Goal: Information Seeking & Learning: Find specific fact

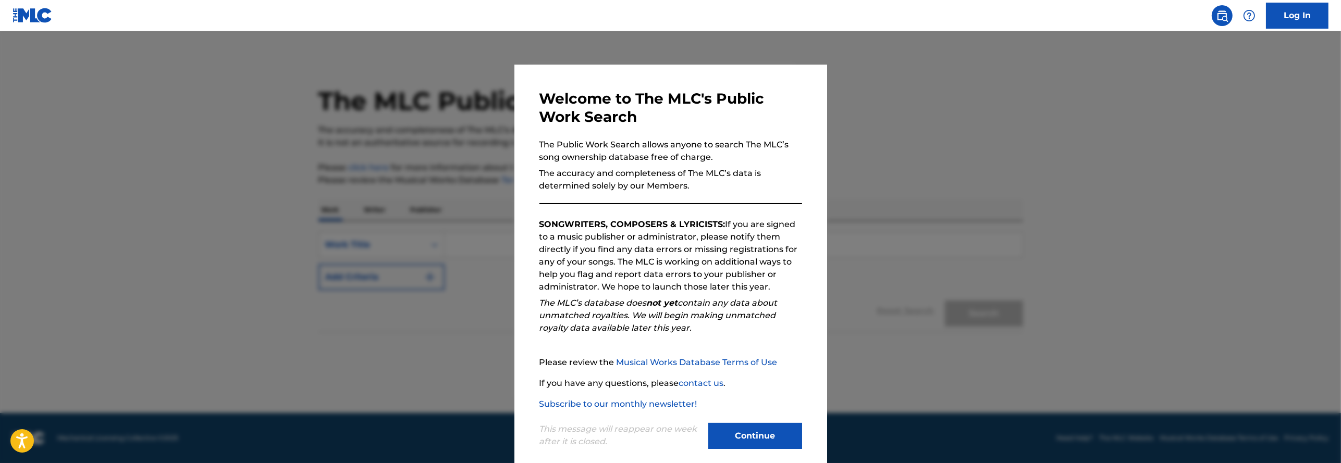
click at [737, 446] on button "Continue" at bounding box center [756, 436] width 94 height 26
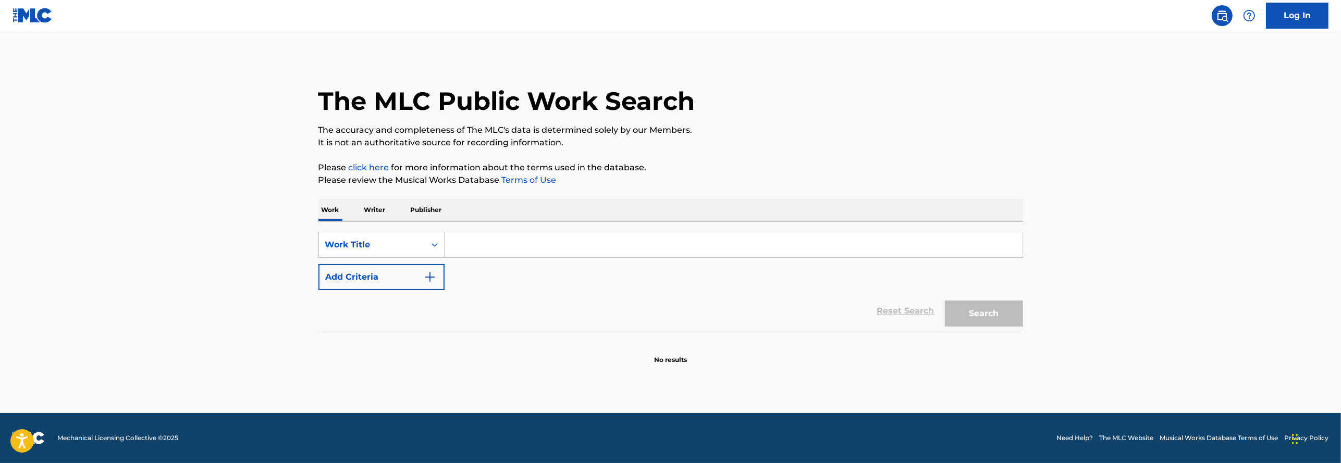
click at [522, 245] on input "Search Form" at bounding box center [734, 245] width 578 height 25
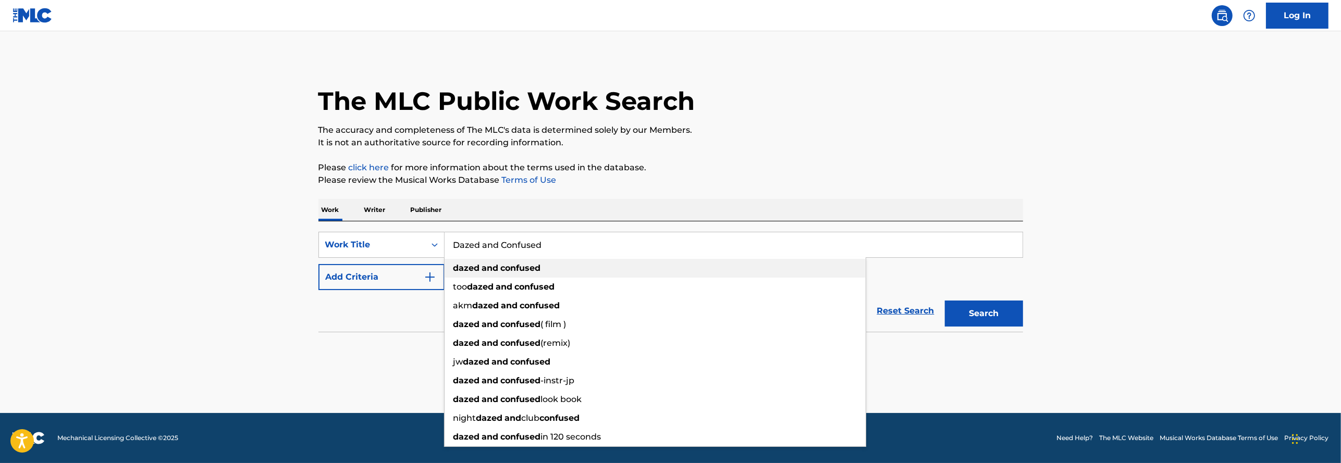
click at [518, 263] on strong "confused" at bounding box center [521, 268] width 40 height 10
type input "dazed and confused"
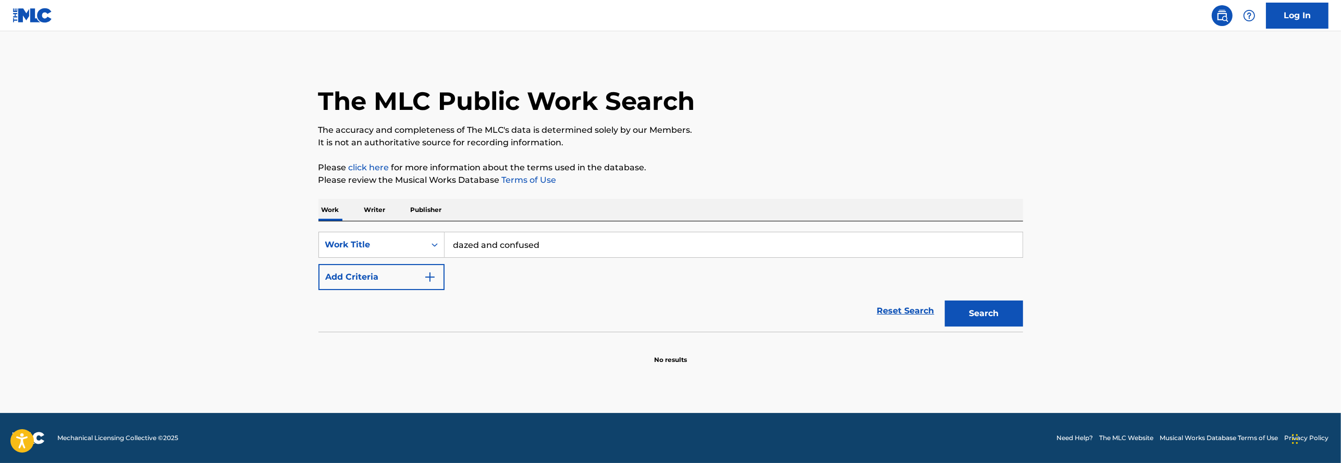
click at [995, 305] on button "Search" at bounding box center [984, 314] width 78 height 26
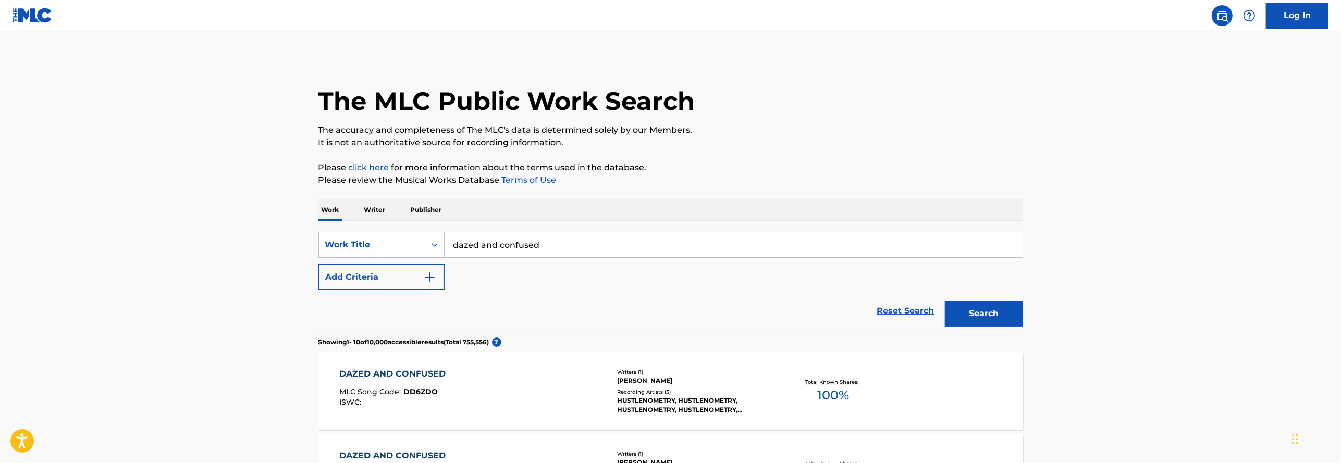
click at [423, 274] on button "Add Criteria" at bounding box center [382, 277] width 126 height 26
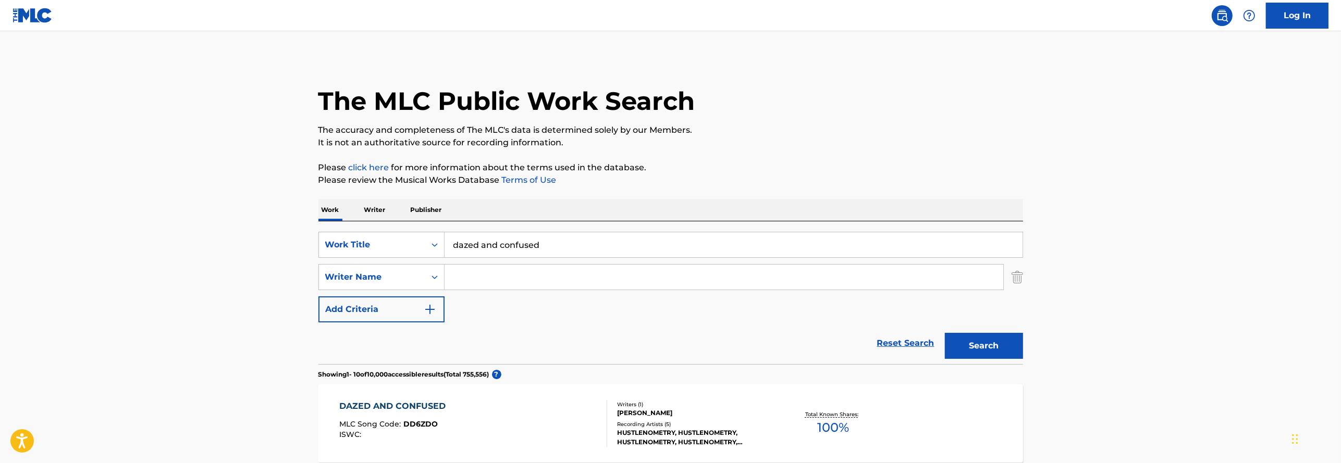
click at [491, 273] on input "Search Form" at bounding box center [724, 277] width 559 height 25
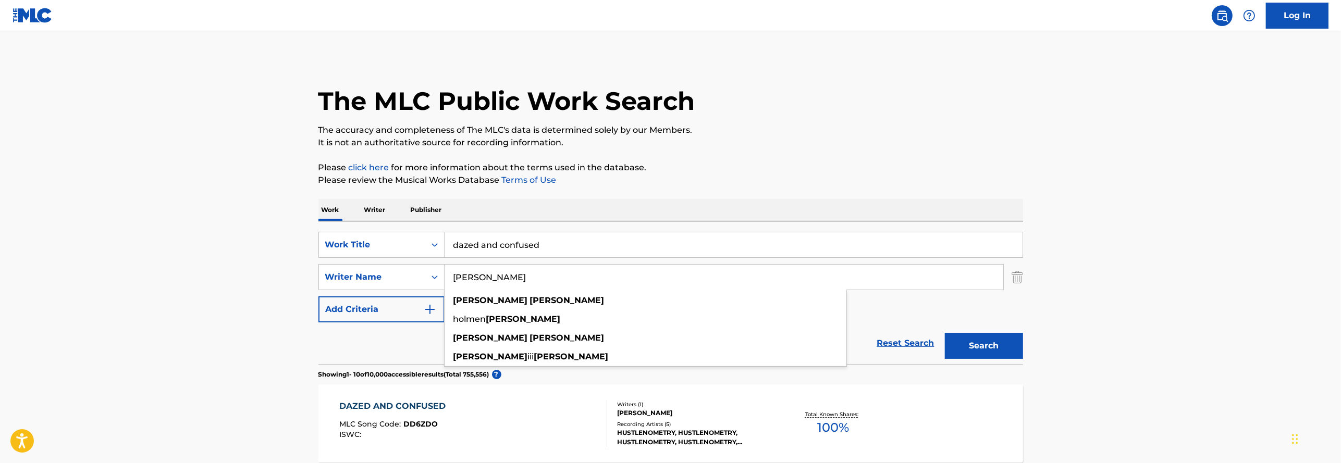
type input "[PERSON_NAME]"
click at [945, 333] on button "Search" at bounding box center [984, 346] width 78 height 26
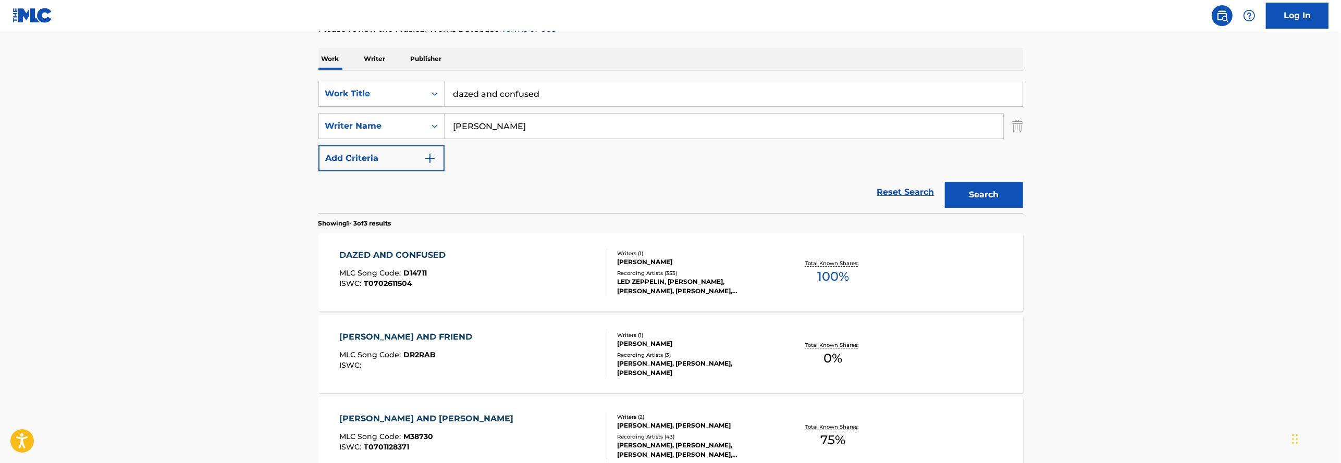
scroll to position [156, 0]
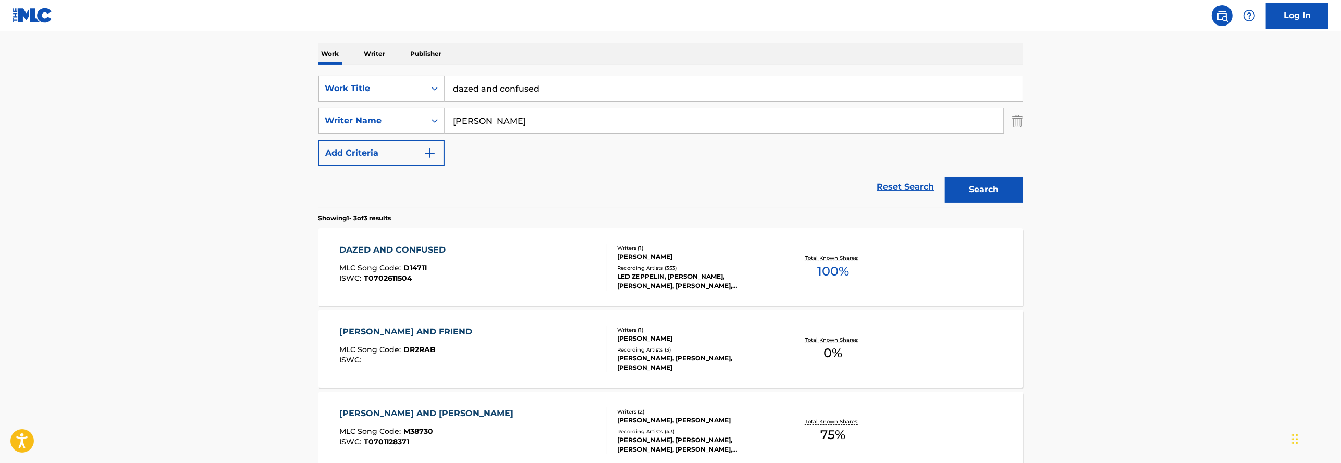
click at [535, 266] on div "DAZED AND CONFUSED MLC Song Code : D14711 ISWC : T0702611504" at bounding box center [473, 267] width 268 height 47
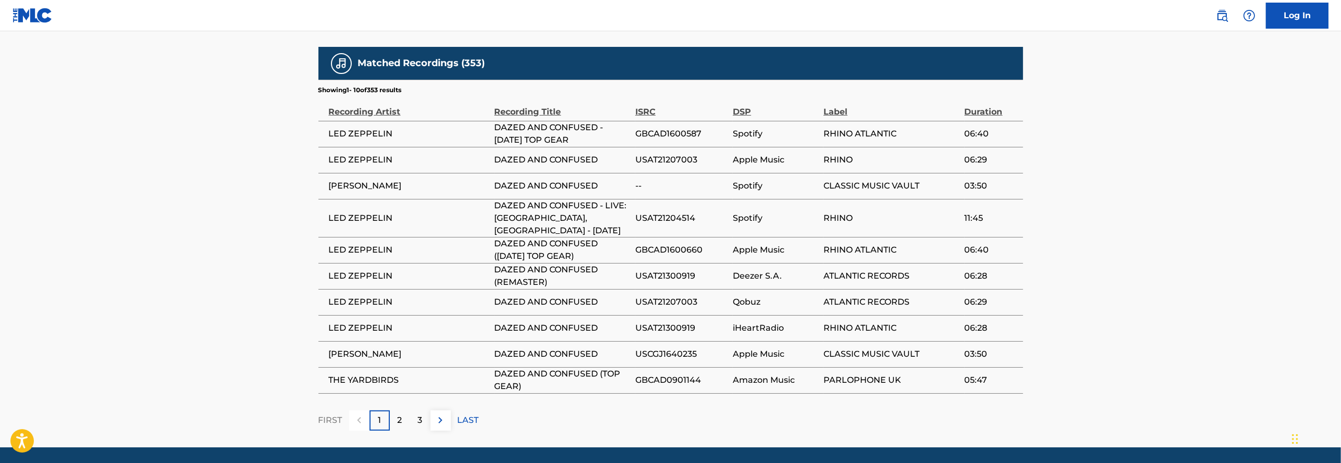
scroll to position [694, 0]
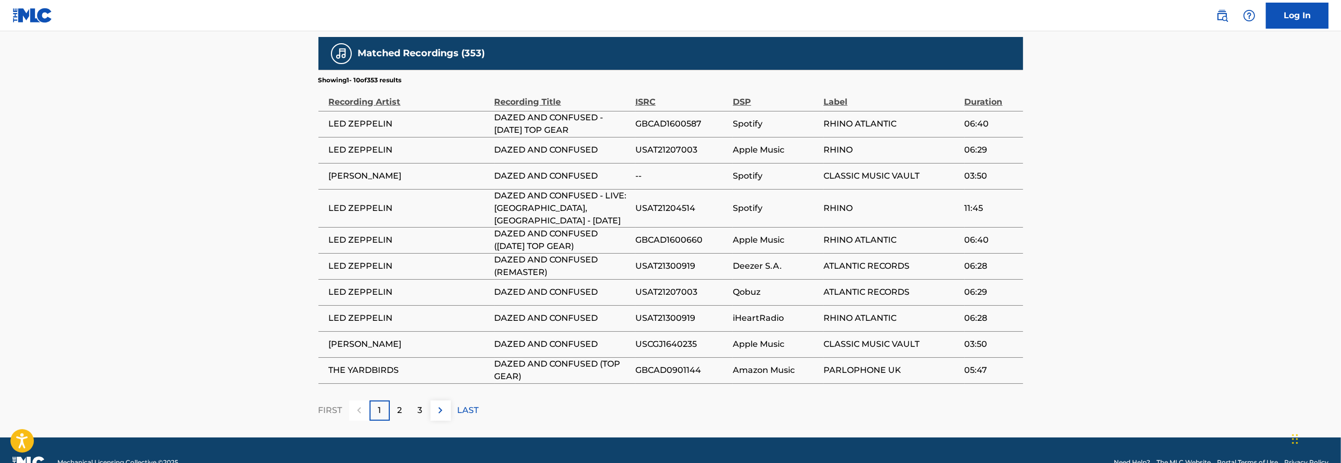
click at [399, 401] on div "2" at bounding box center [400, 411] width 20 height 20
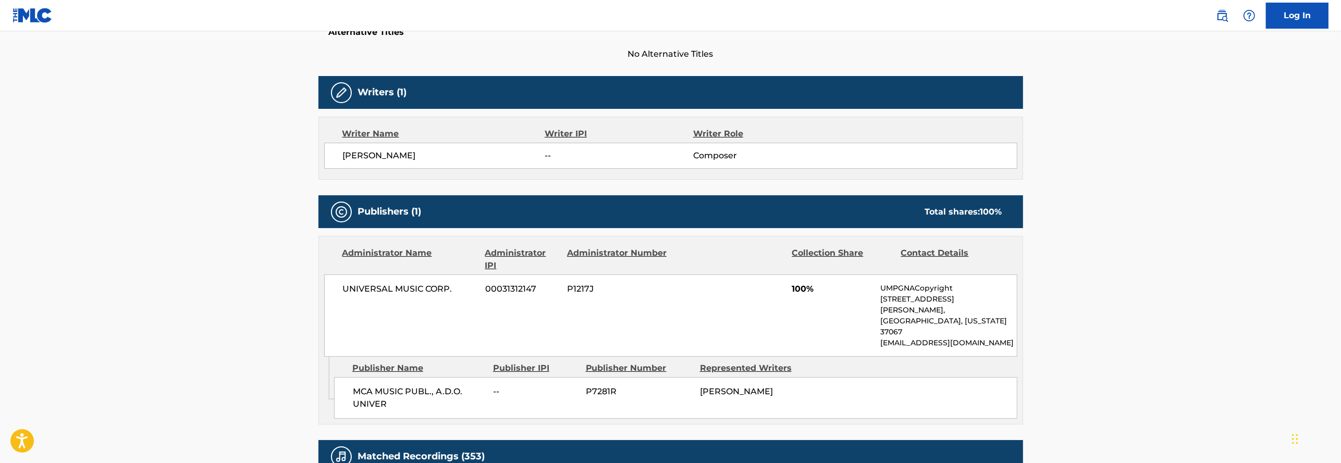
scroll to position [284, 0]
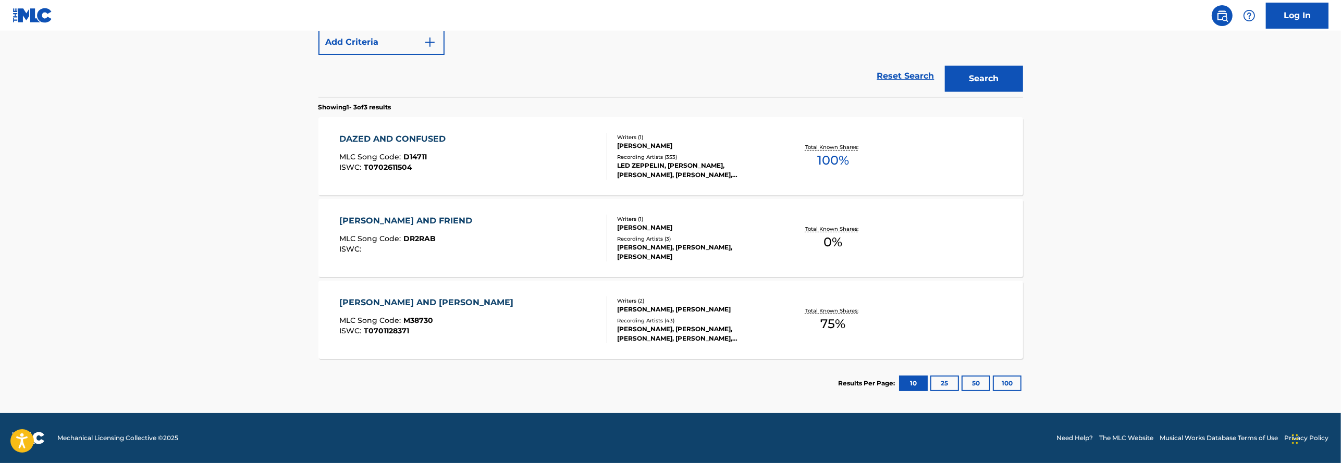
scroll to position [156, 0]
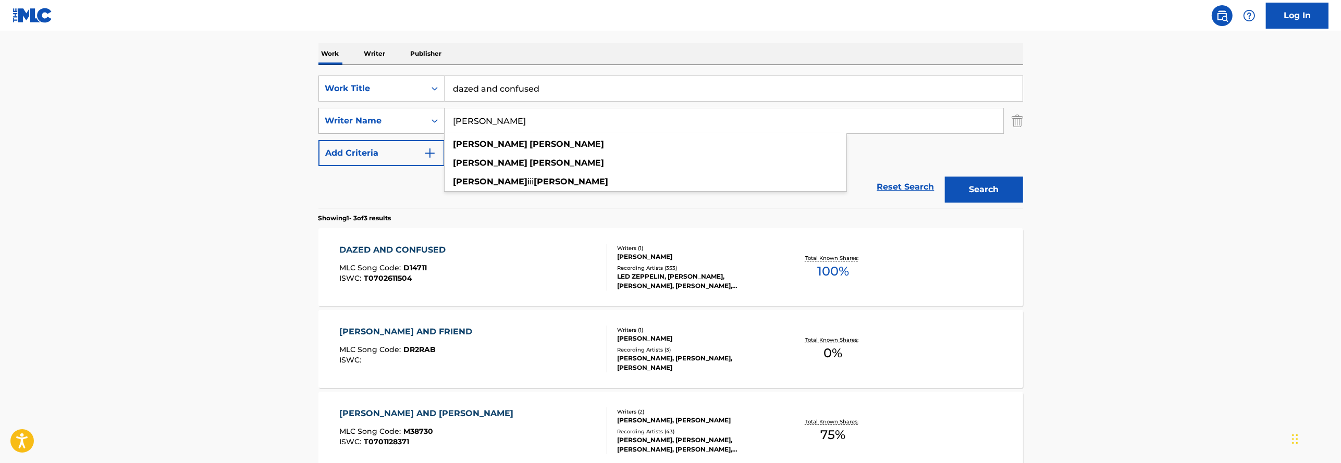
drag, startPoint x: 524, startPoint y: 124, endPoint x: 436, endPoint y: 118, distance: 88.3
click at [436, 118] on div "SearchWithCriteria37d29514-6e9d-4a24-87a2-52e8b94e1b96 Writer Name [PERSON_NAME…" at bounding box center [671, 121] width 705 height 26
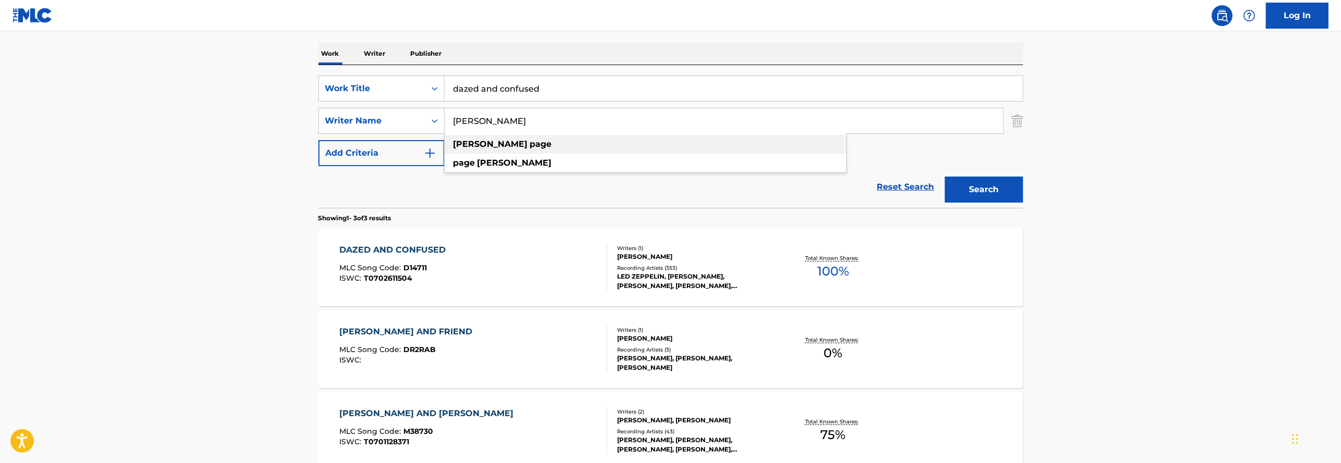
click at [508, 149] on div "[PERSON_NAME]" at bounding box center [646, 144] width 402 height 19
click at [978, 180] on button "Search" at bounding box center [984, 190] width 78 height 26
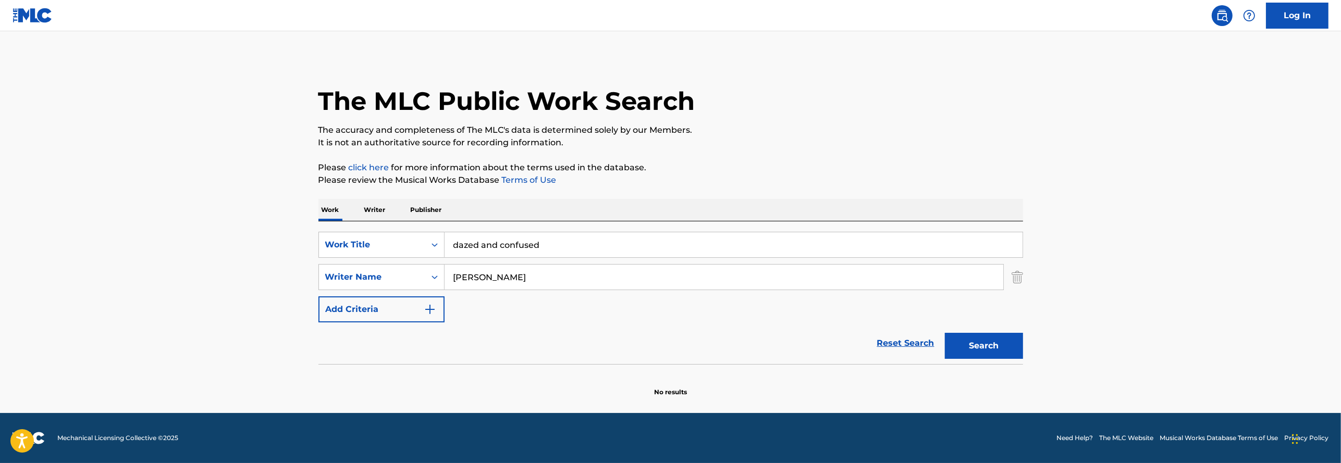
scroll to position [0, 0]
drag, startPoint x: 524, startPoint y: 277, endPoint x: 431, endPoint y: 268, distance: 93.2
click at [431, 268] on div "SearchWithCriteria37d29514-6e9d-4a24-87a2-52e8b94e1b96 Writer Name [PERSON_NAME…" at bounding box center [671, 277] width 705 height 26
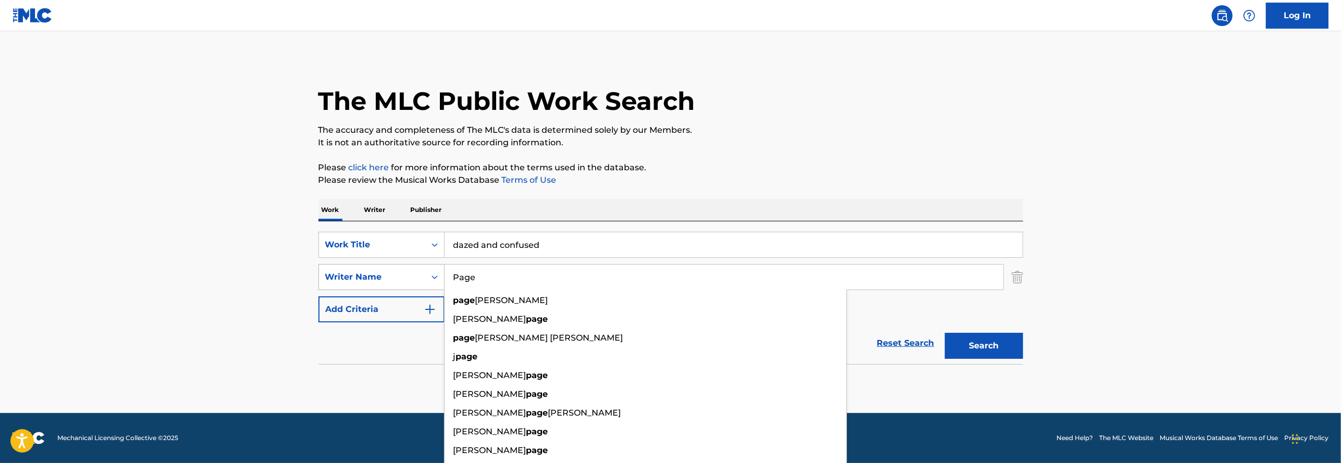
type input "Page"
click at [945, 333] on button "Search" at bounding box center [984, 346] width 78 height 26
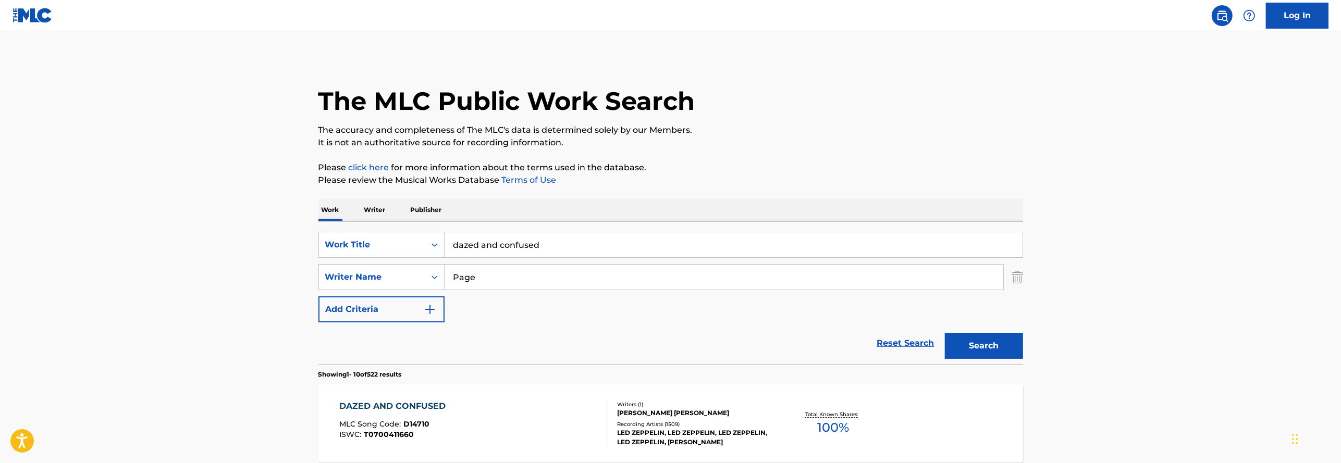
click at [744, 418] on div "Writers ( 1 ) [PERSON_NAME] [PERSON_NAME] Recording Artists ( 1509 ) [PERSON_NA…" at bounding box center [690, 424] width 167 height 46
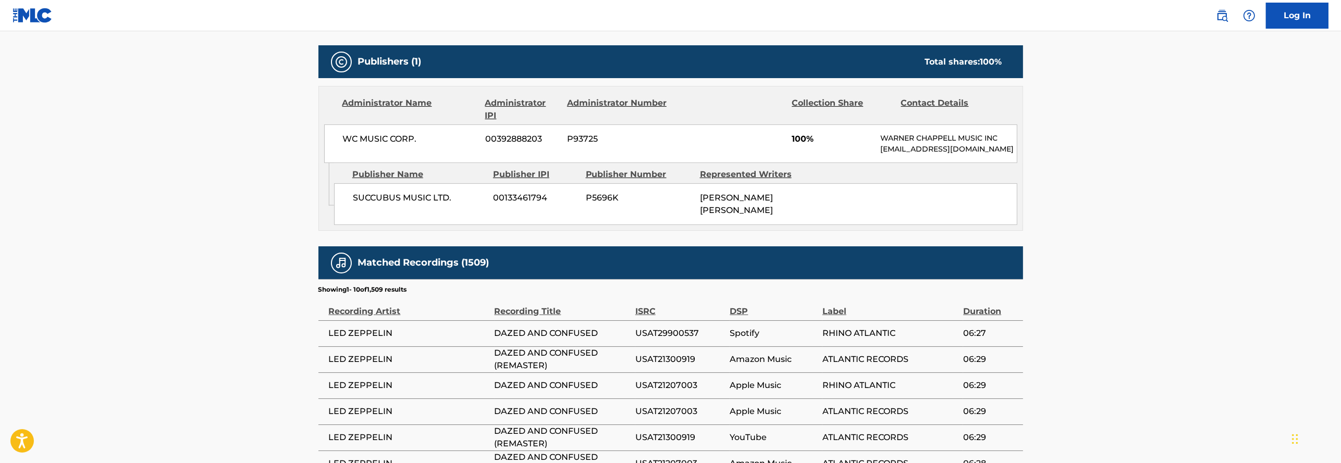
scroll to position [704, 0]
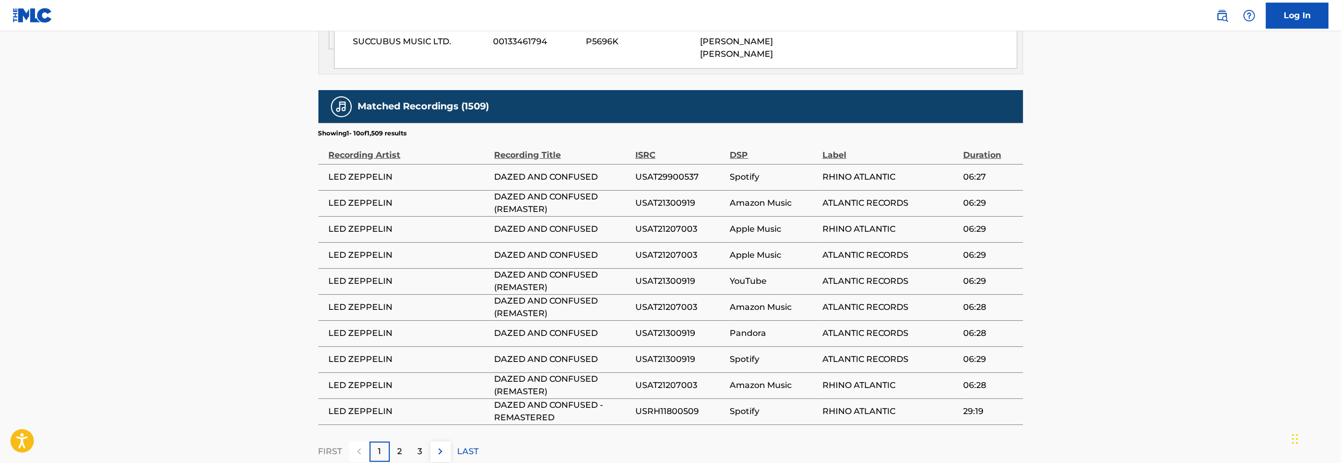
click at [398, 446] on p "2" at bounding box center [400, 452] width 5 height 13
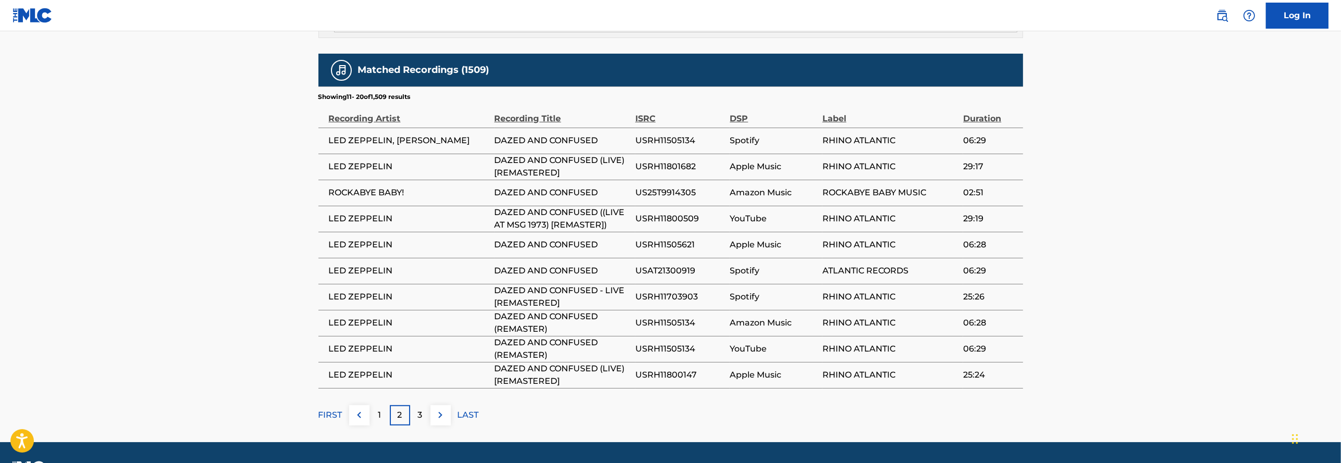
scroll to position [757, 0]
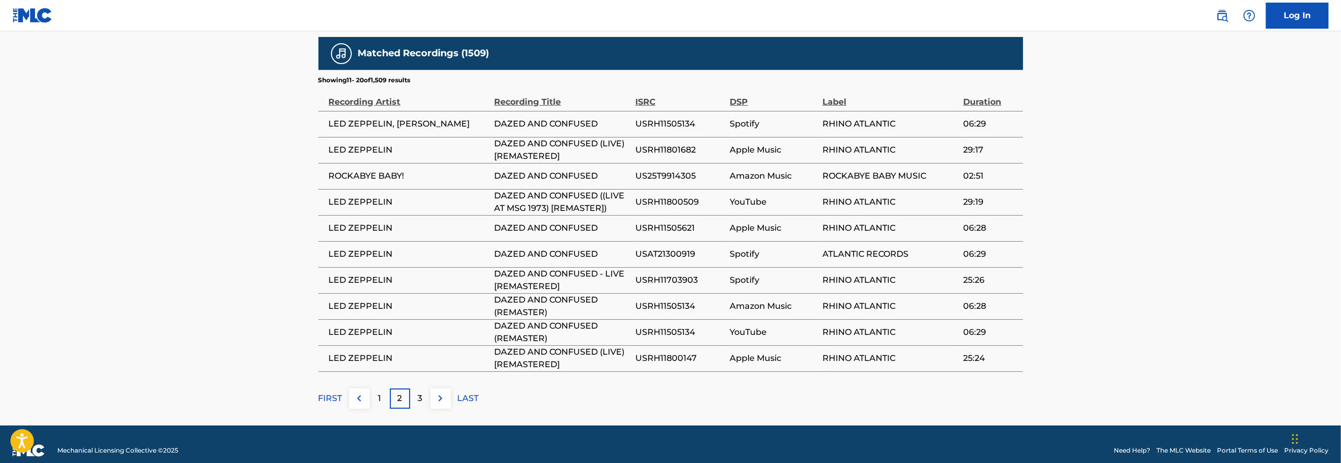
click at [418, 393] on p "3" at bounding box center [420, 399] width 5 height 13
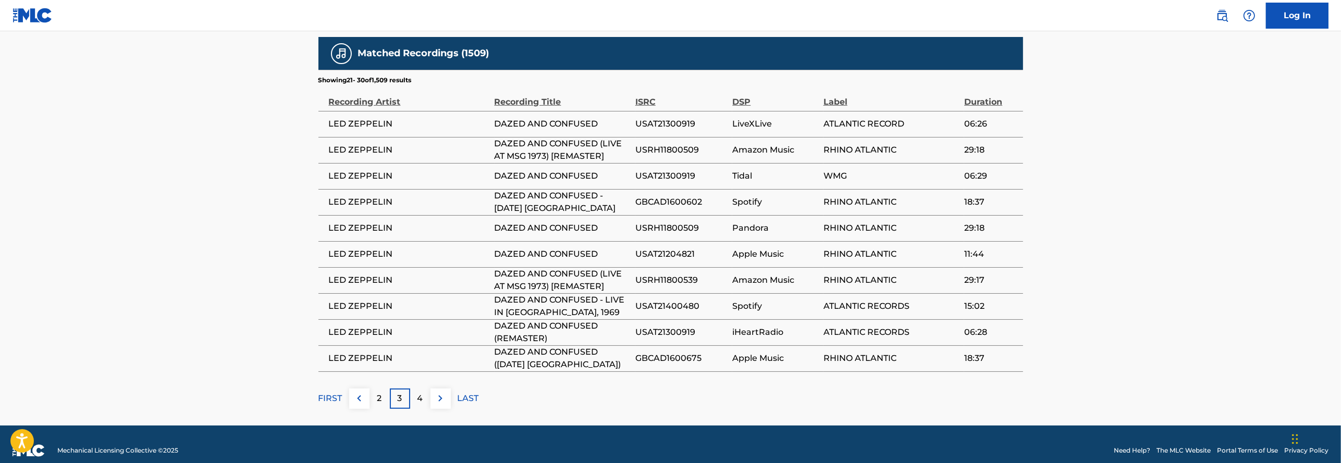
click at [427, 389] on div "4" at bounding box center [420, 399] width 20 height 20
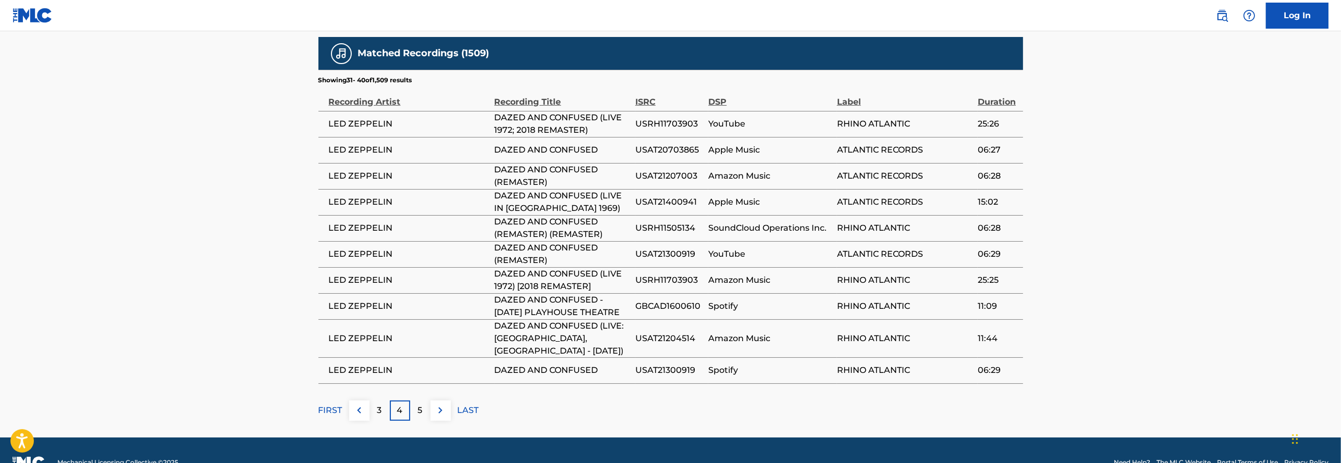
click at [419, 405] on p "5" at bounding box center [420, 411] width 5 height 13
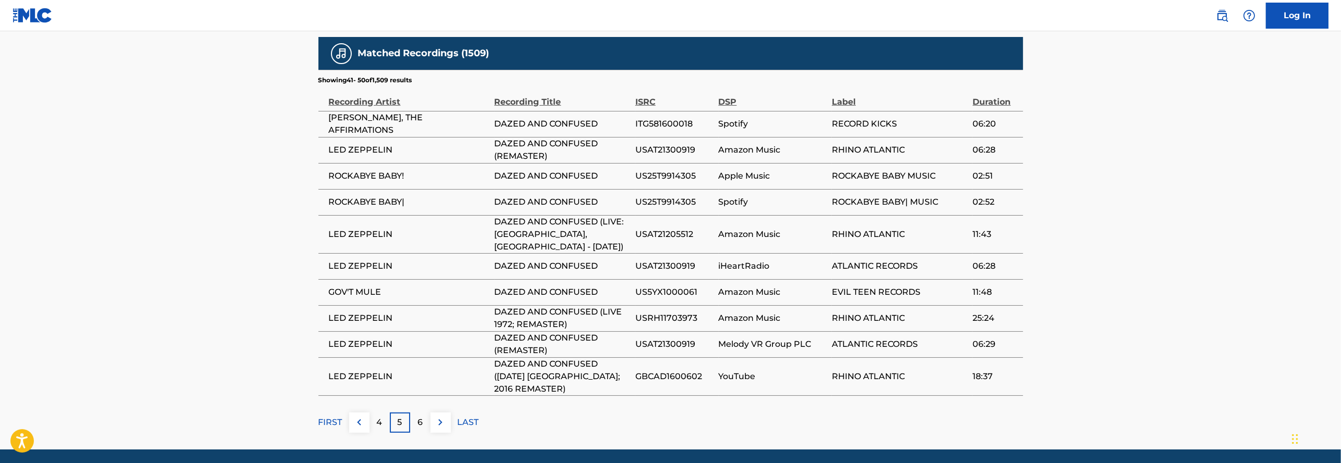
click at [419, 417] on p "6" at bounding box center [420, 423] width 5 height 13
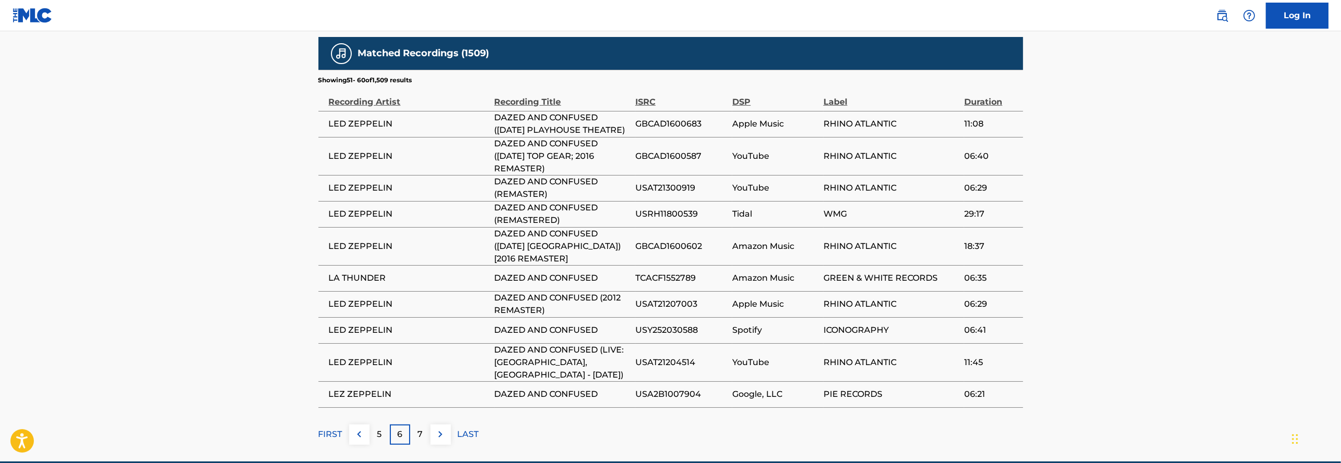
click at [419, 429] on p "7" at bounding box center [420, 435] width 5 height 13
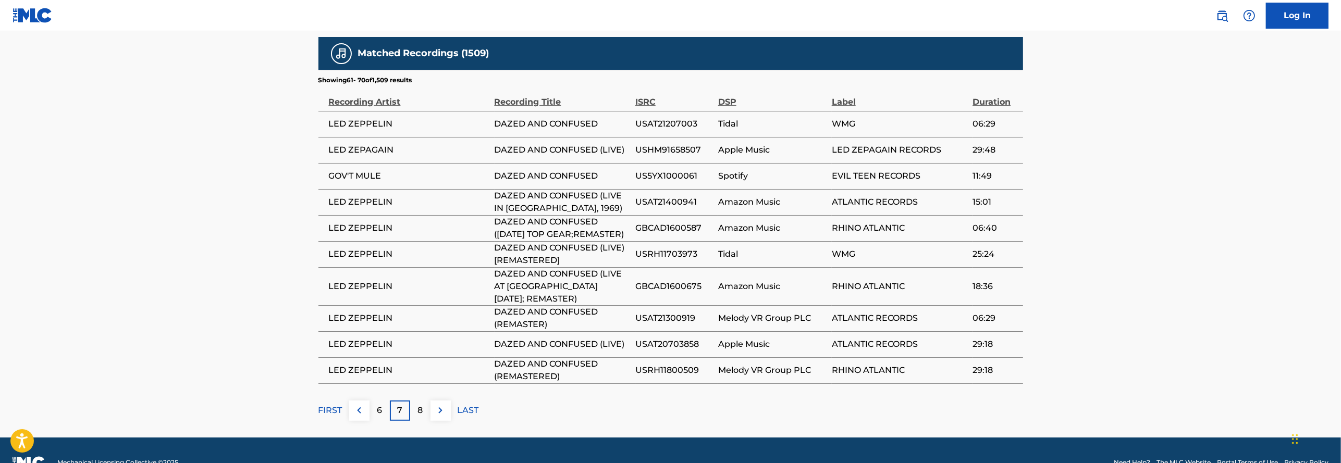
click at [415, 404] on div "8" at bounding box center [420, 411] width 20 height 20
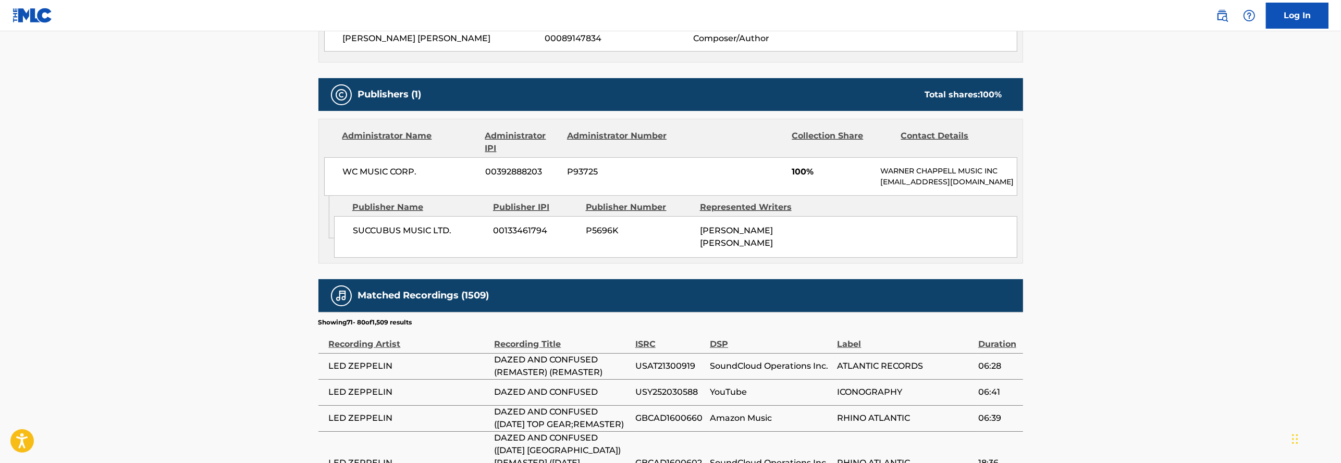
scroll to position [520, 0]
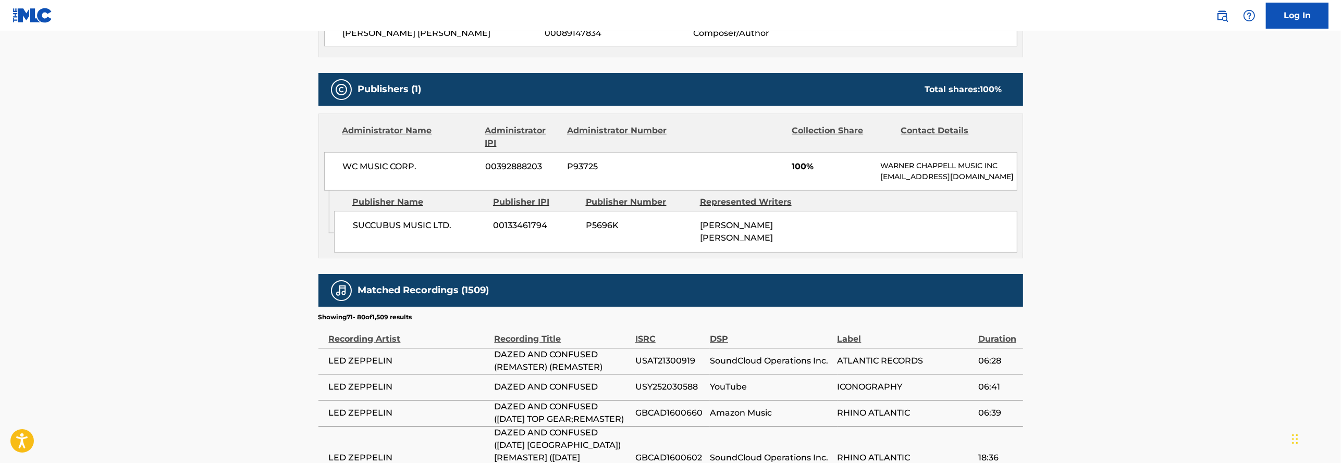
drag, startPoint x: 1339, startPoint y: 317, endPoint x: 1342, endPoint y: 361, distance: 44.4
drag, startPoint x: 1340, startPoint y: 279, endPoint x: 1345, endPoint y: 228, distance: 51.3
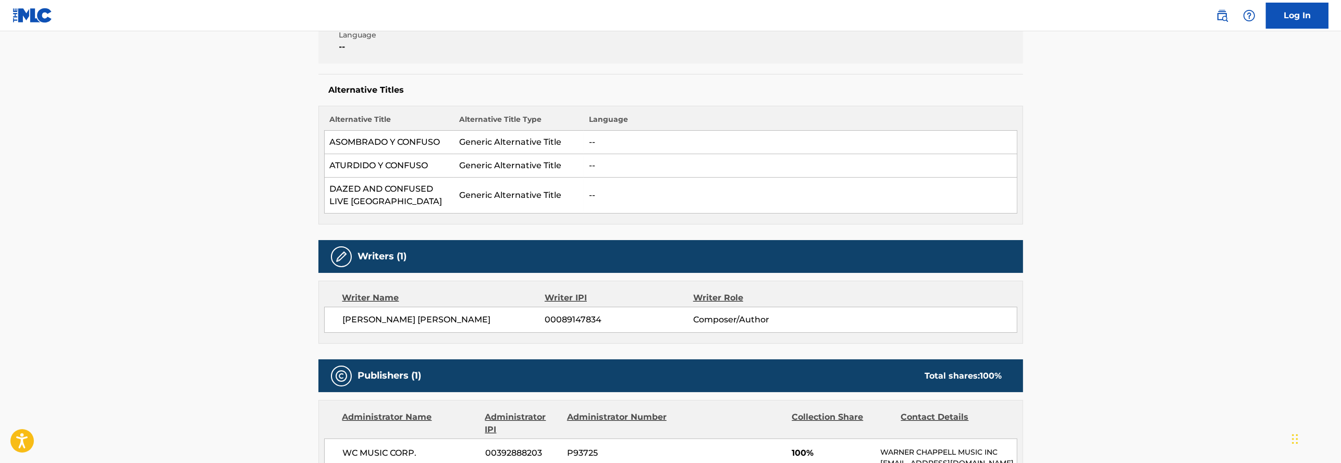
scroll to position [152, 0]
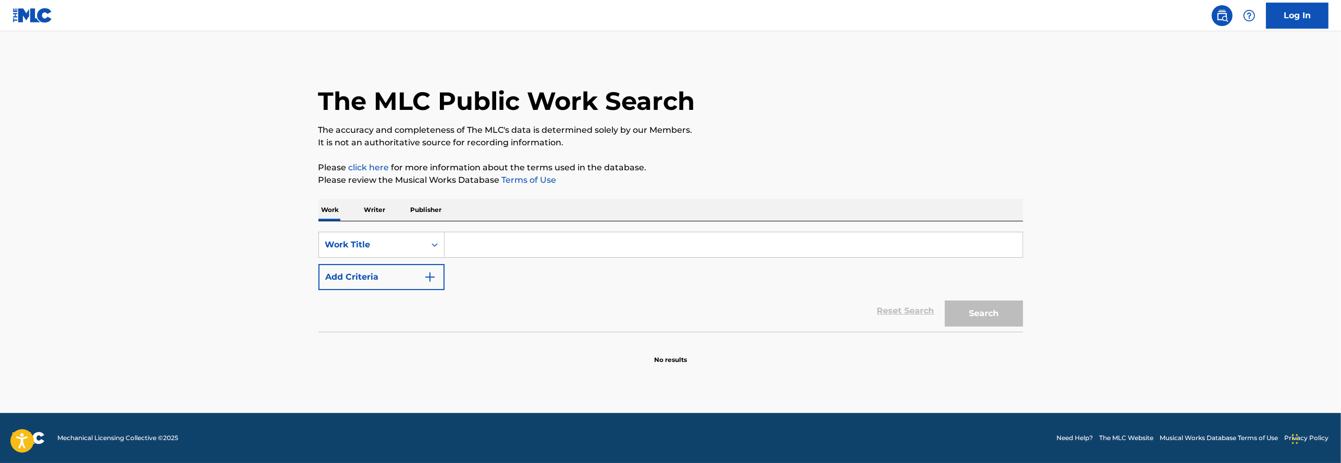
click at [527, 238] on input "Search Form" at bounding box center [734, 245] width 578 height 25
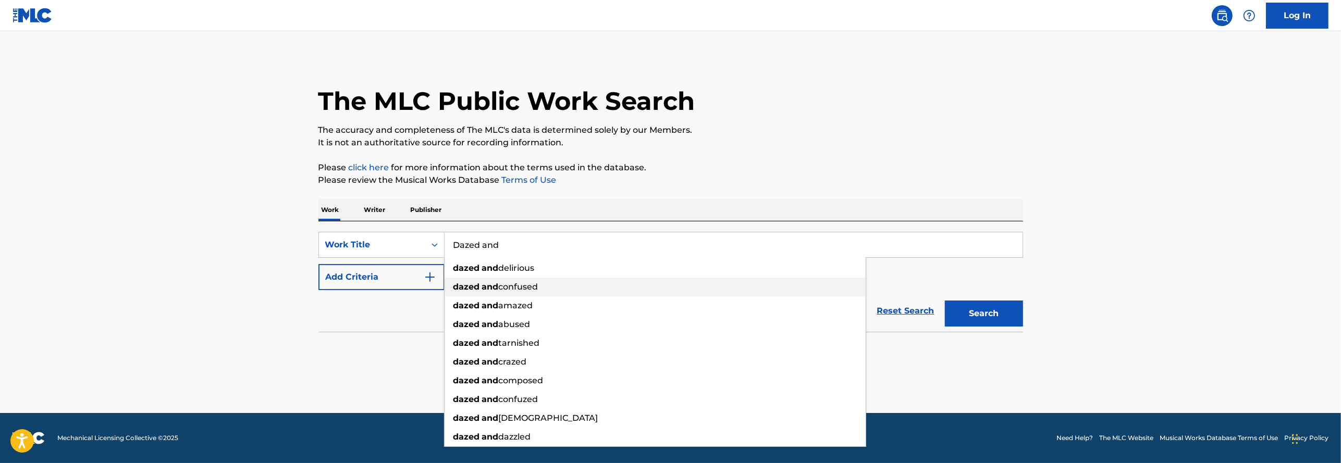
click at [538, 280] on div "dazed and confused" at bounding box center [655, 287] width 421 height 19
type input "dazed and confused"
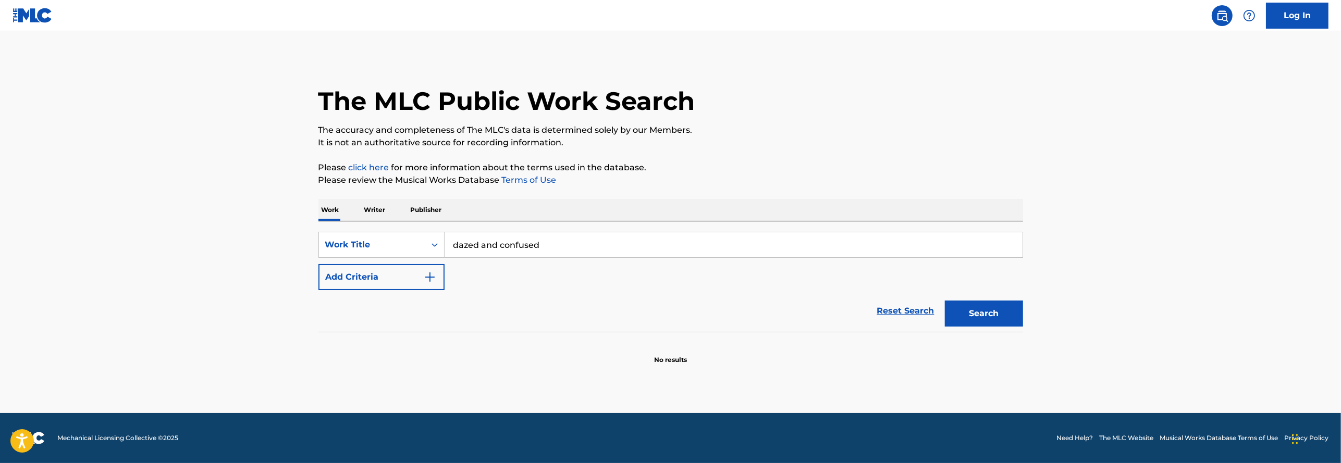
click at [431, 282] on img "Search Form" at bounding box center [430, 277] width 13 height 13
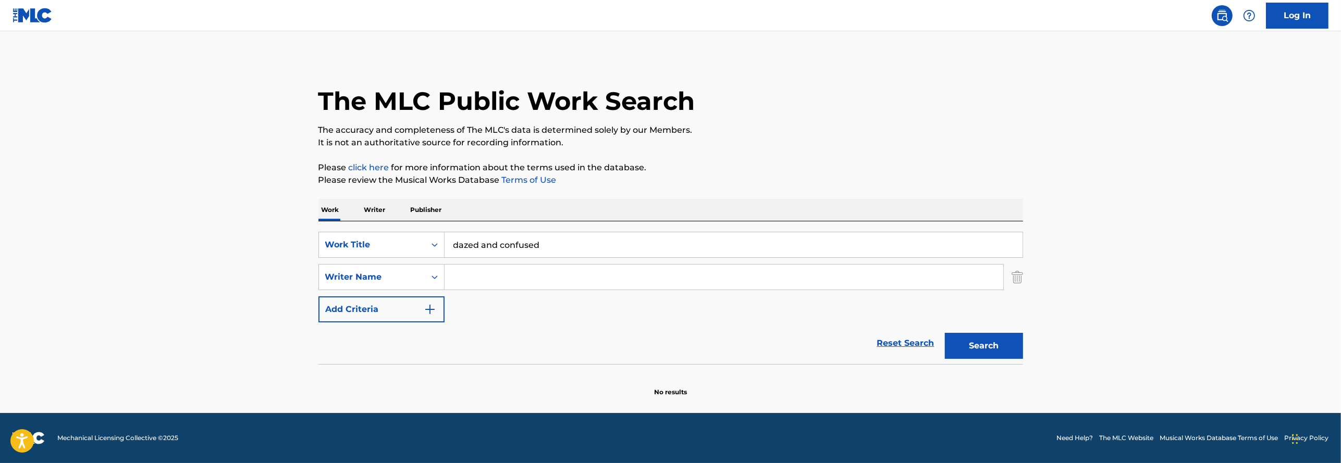
click at [521, 285] on input "Search Form" at bounding box center [724, 277] width 559 height 25
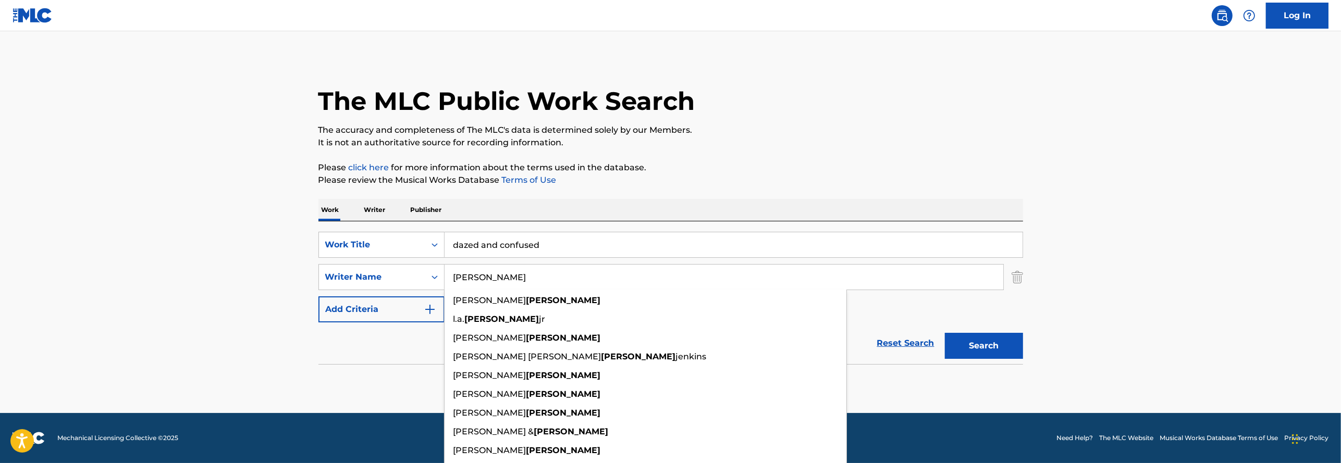
type input "Holmes"
click at [945, 333] on button "Search" at bounding box center [984, 346] width 78 height 26
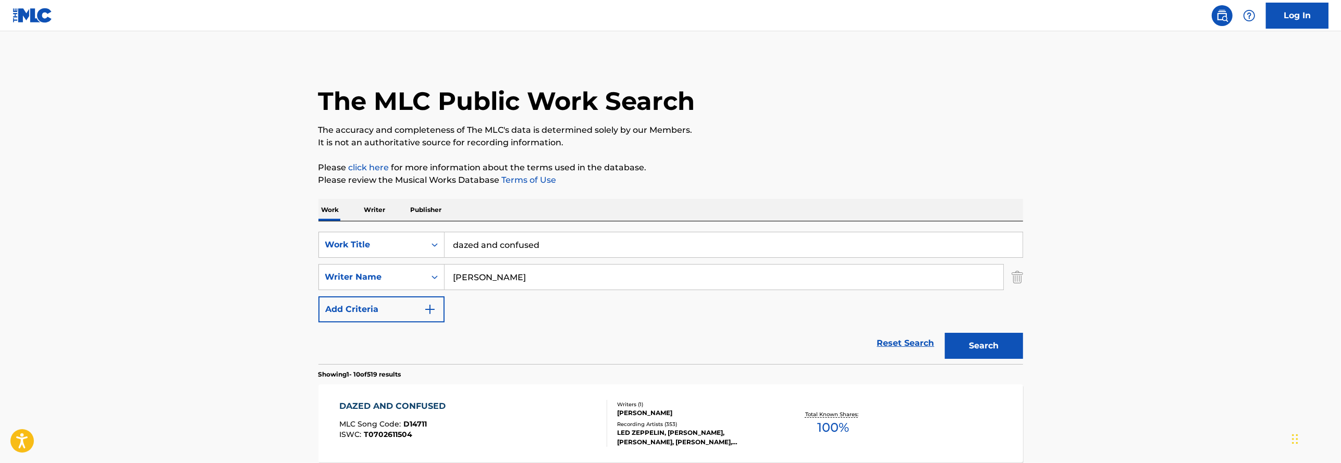
click at [560, 424] on div "DAZED AND CONFUSED MLC Song Code : D14711 ISWC : T0702611504" at bounding box center [473, 423] width 268 height 47
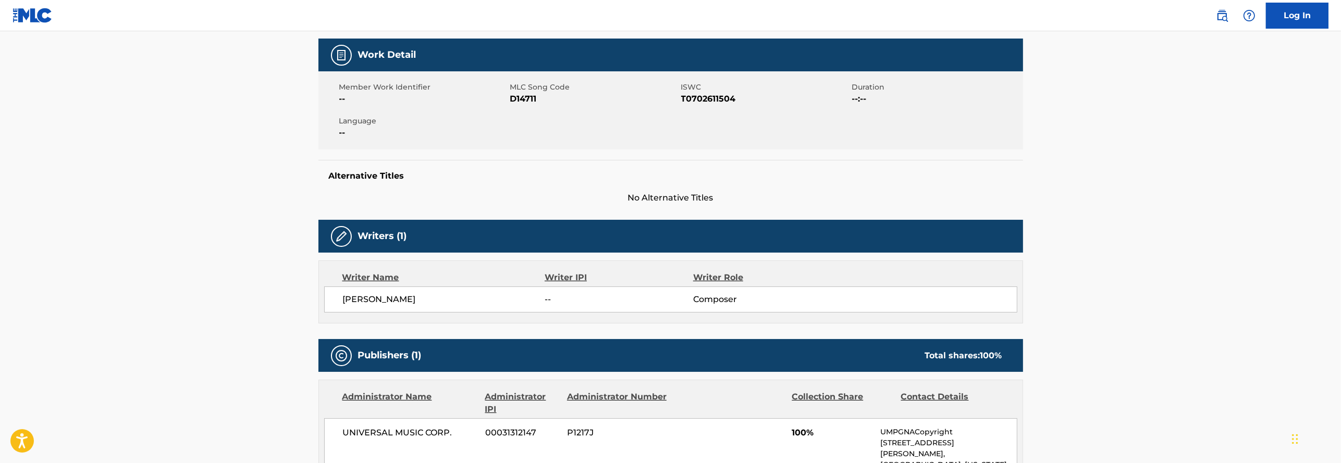
scroll to position [69, 0]
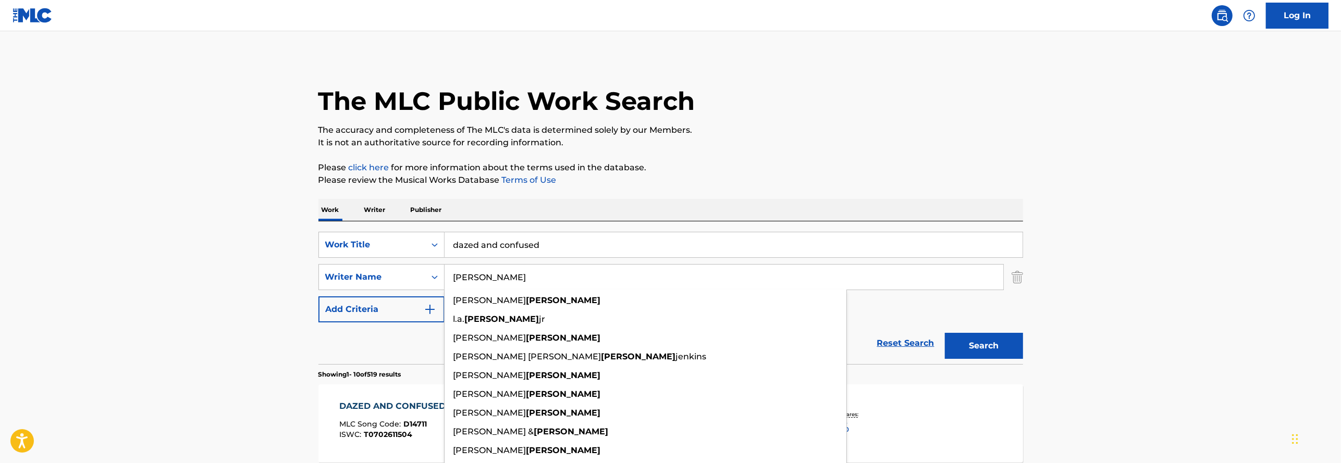
drag, startPoint x: 501, startPoint y: 270, endPoint x: 446, endPoint y: 280, distance: 55.7
click at [446, 280] on input "Holmes" at bounding box center [724, 277] width 559 height 25
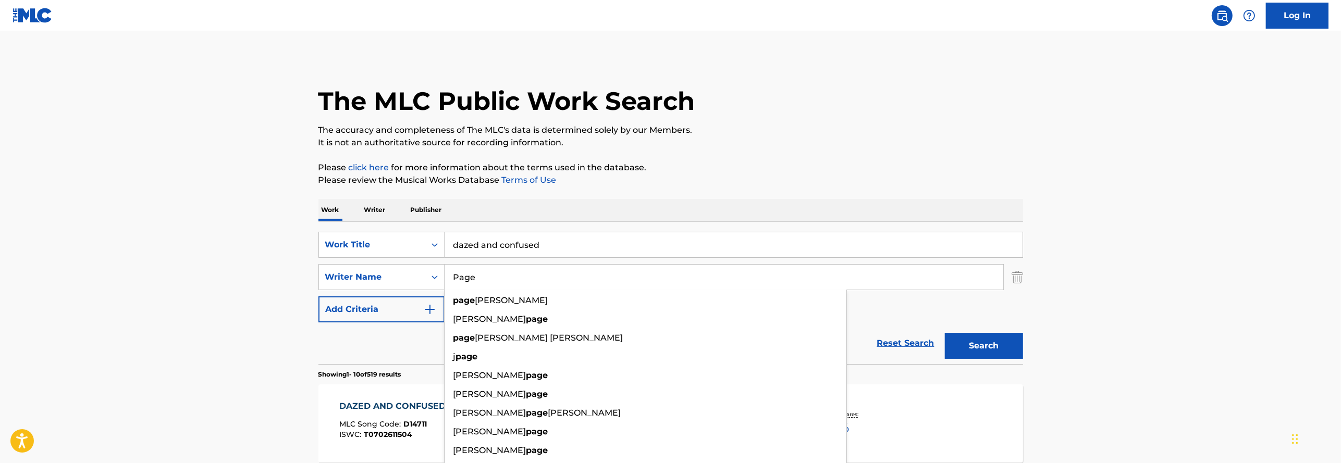
type input "Page"
click at [968, 355] on button "Search" at bounding box center [984, 346] width 78 height 26
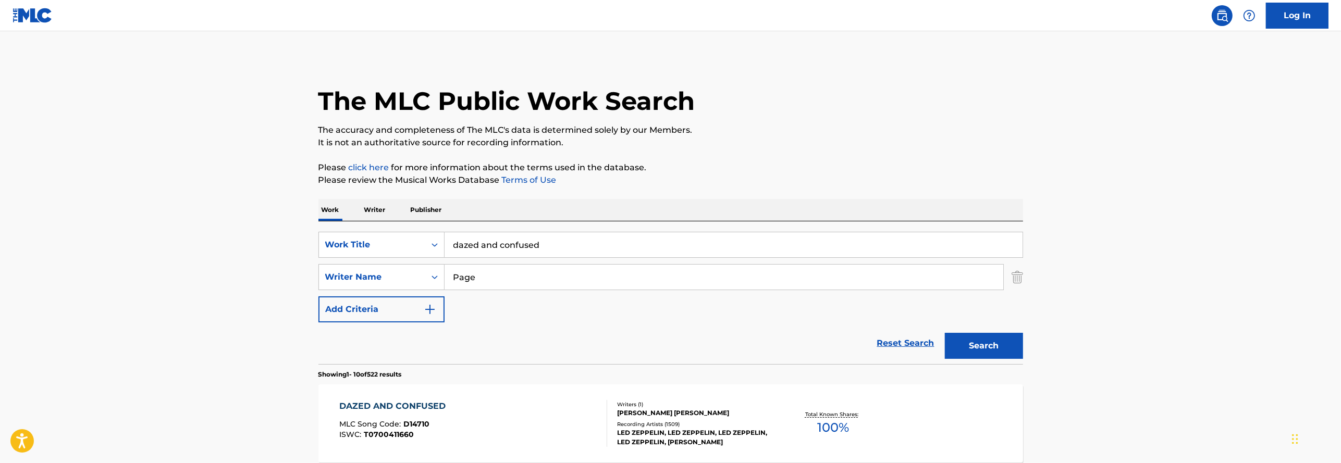
scroll to position [78, 0]
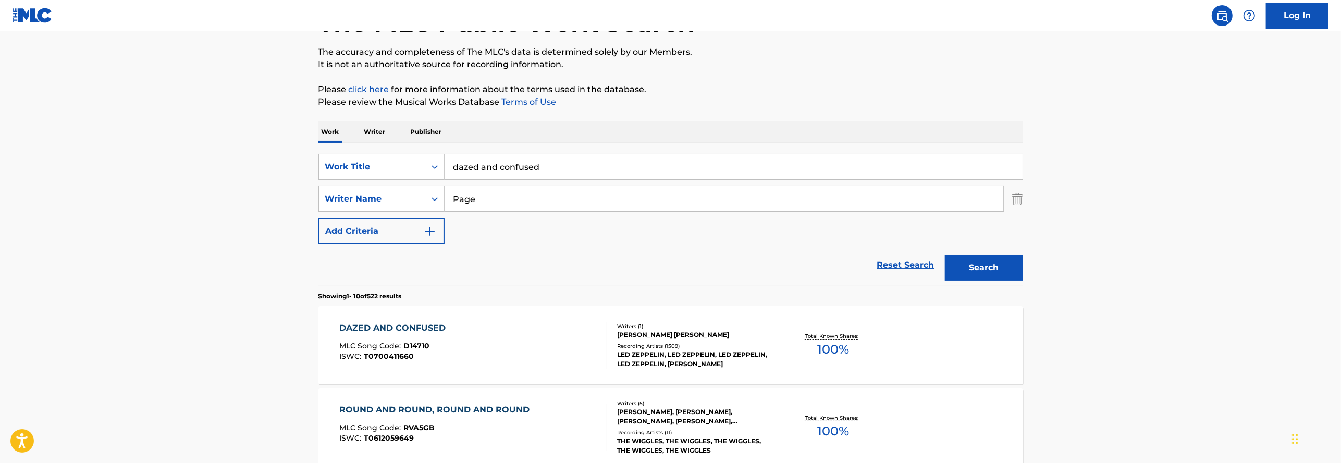
click at [927, 338] on div "DAZED AND CONFUSED MLC Song Code : D14710 ISWC : T0700411660 Writers ( 1 ) [PER…" at bounding box center [671, 346] width 705 height 78
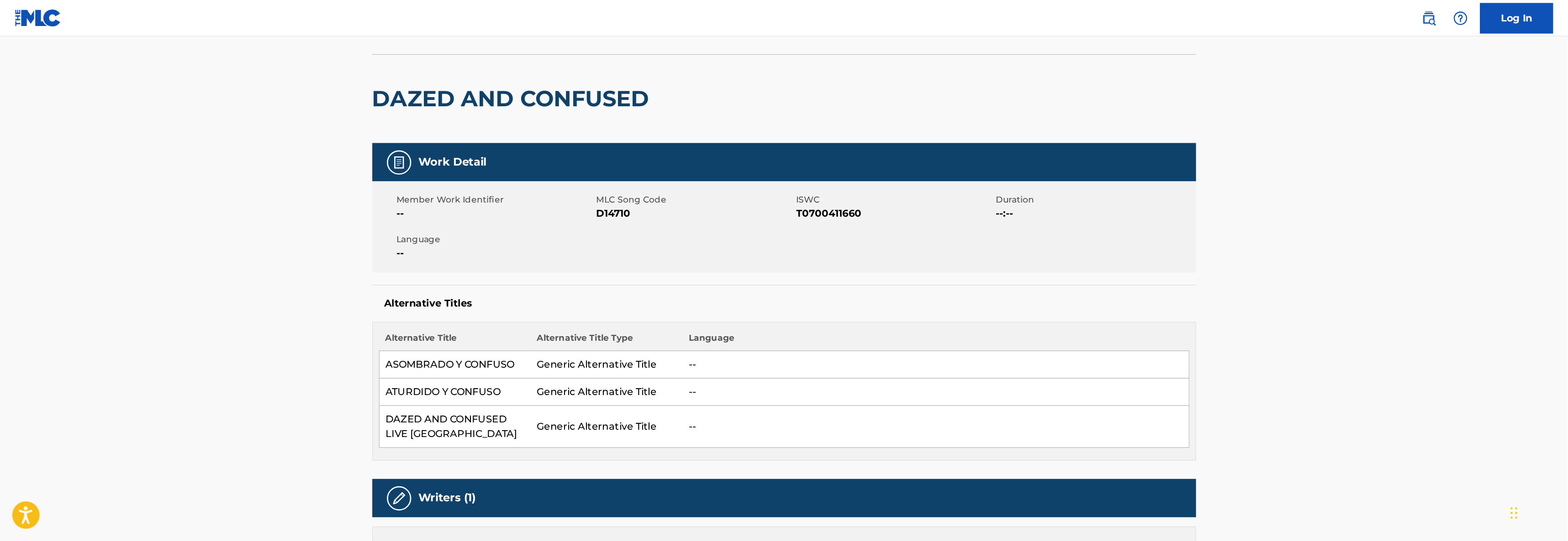
scroll to position [68, 0]
